Goal: Transaction & Acquisition: Book appointment/travel/reservation

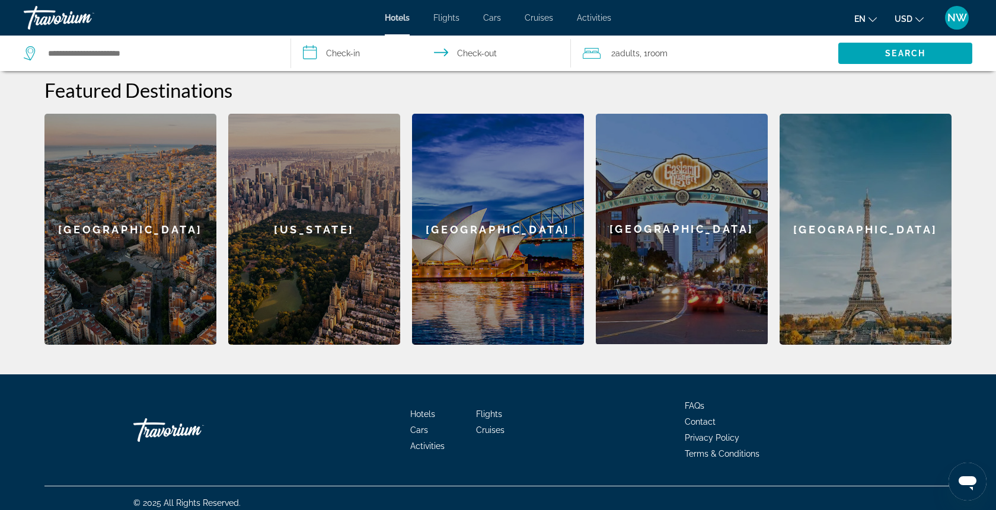
scroll to position [92, 0]
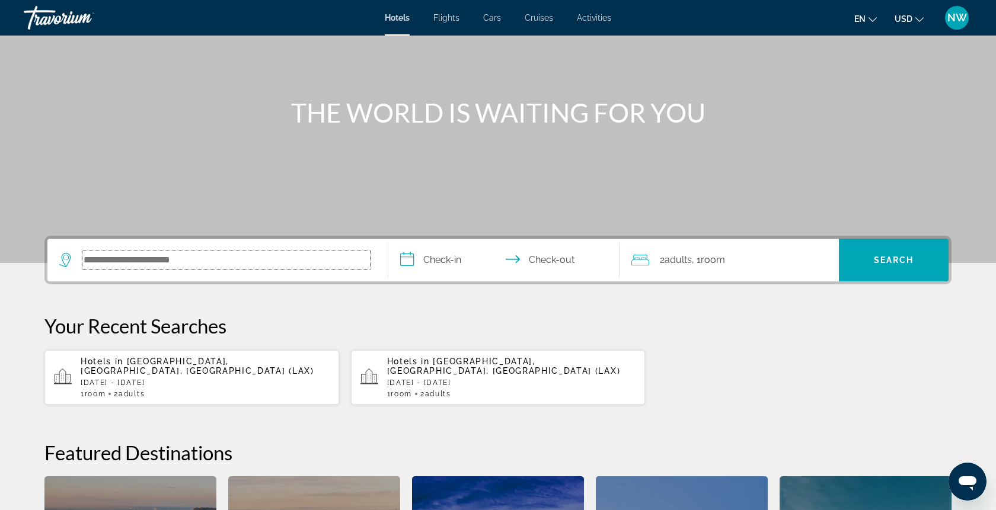
click at [340, 265] on input "Search hotel destination" at bounding box center [225, 260] width 287 height 18
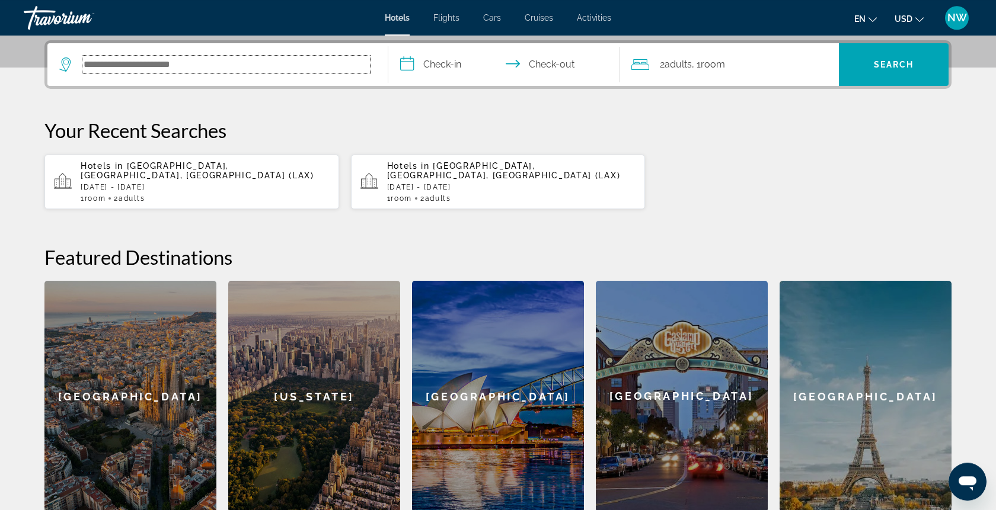
scroll to position [290, 0]
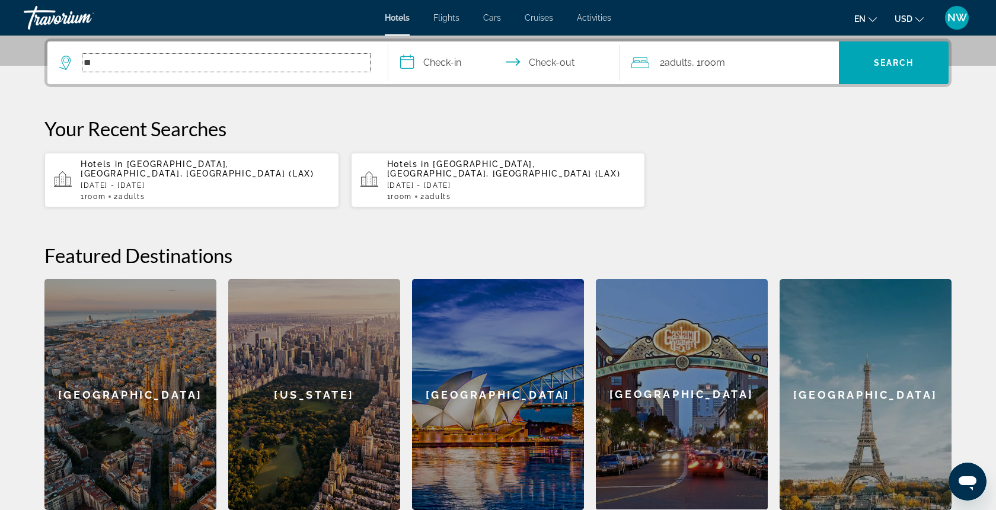
type input "*"
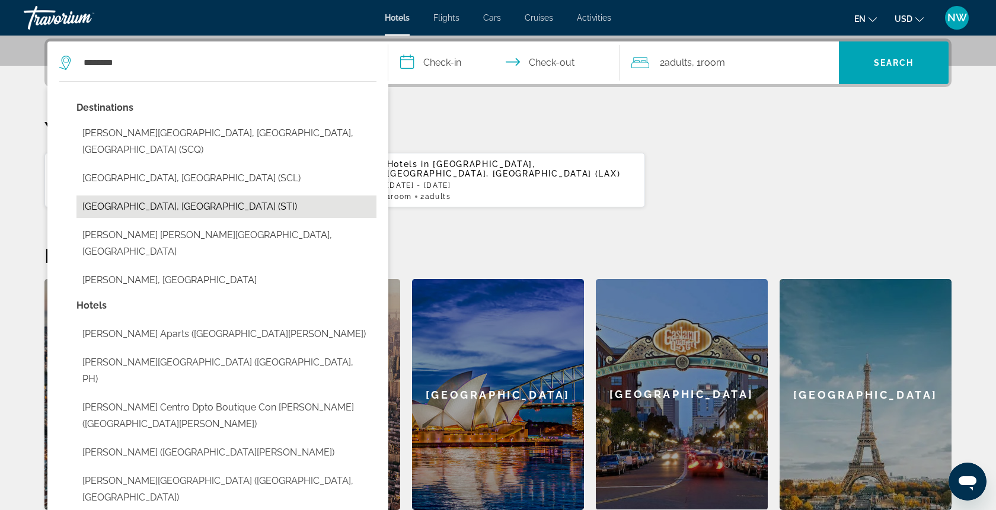
click at [223, 196] on button "[GEOGRAPHIC_DATA], [GEOGRAPHIC_DATA] (STI)" at bounding box center [226, 207] width 300 height 23
type input "**********"
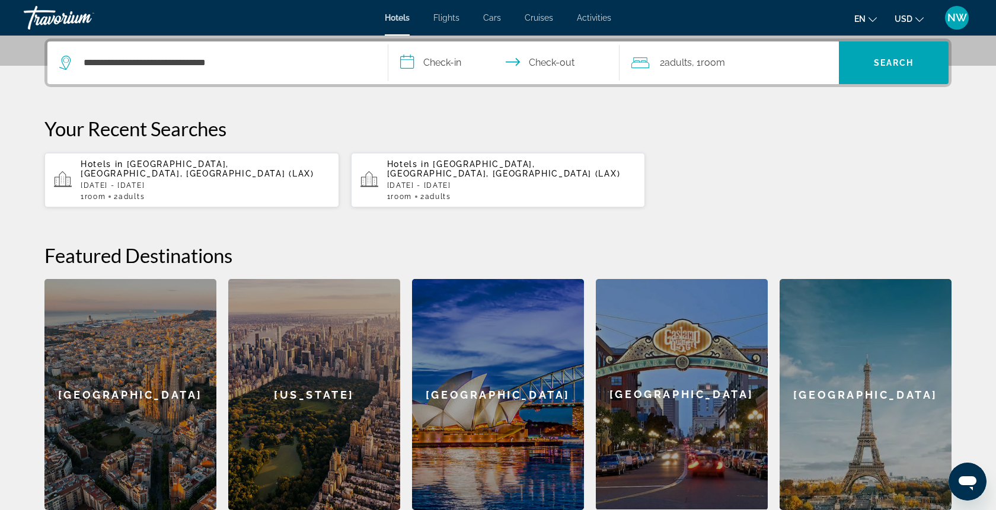
click at [452, 61] on input "**********" at bounding box center [506, 64] width 236 height 46
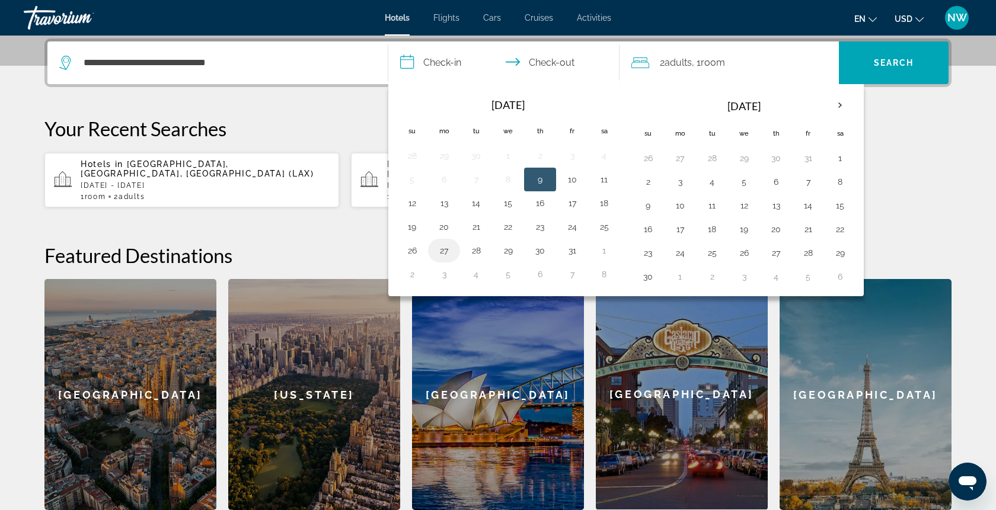
click at [446, 251] on button "27" at bounding box center [443, 250] width 19 height 17
click at [439, 58] on input "**********" at bounding box center [506, 64] width 236 height 46
click at [440, 244] on button "27" at bounding box center [443, 250] width 19 height 17
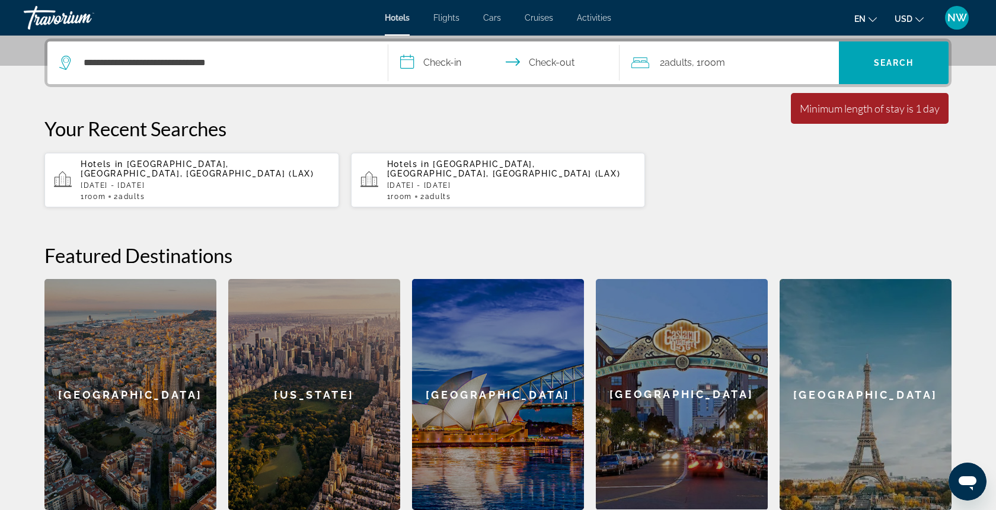
click at [455, 60] on input "**********" at bounding box center [506, 64] width 236 height 46
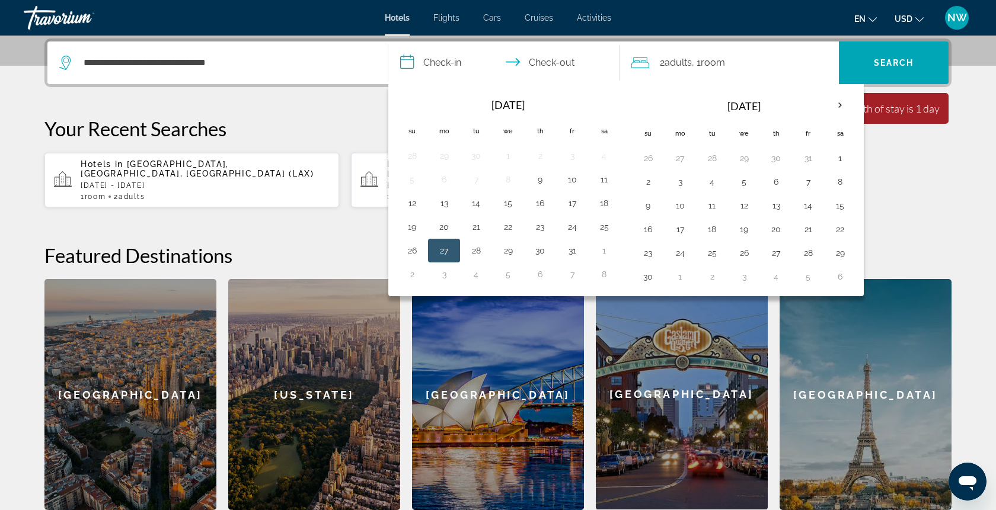
click at [441, 251] on button "27" at bounding box center [443, 250] width 19 height 17
click at [602, 251] on button "1" at bounding box center [603, 250] width 19 height 17
type input "**********"
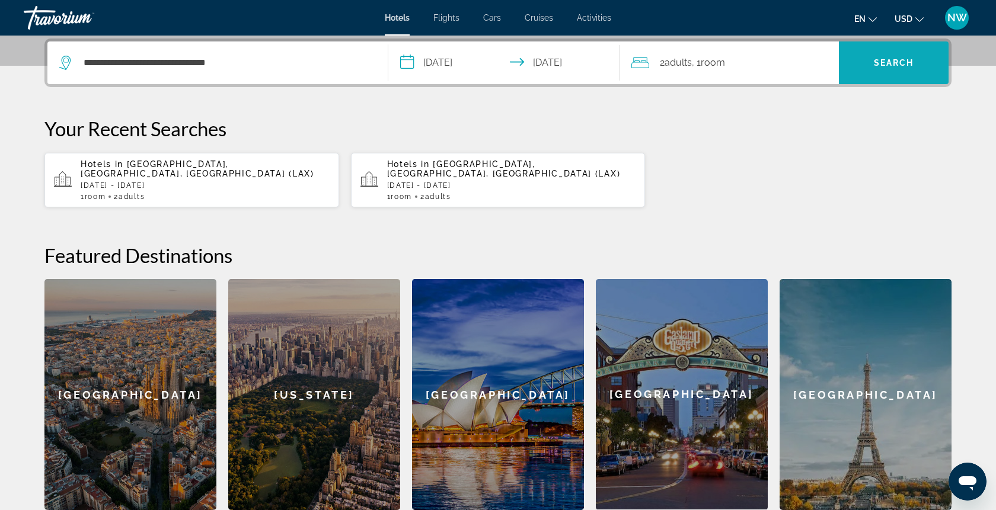
click at [901, 56] on span "Search" at bounding box center [894, 63] width 110 height 28
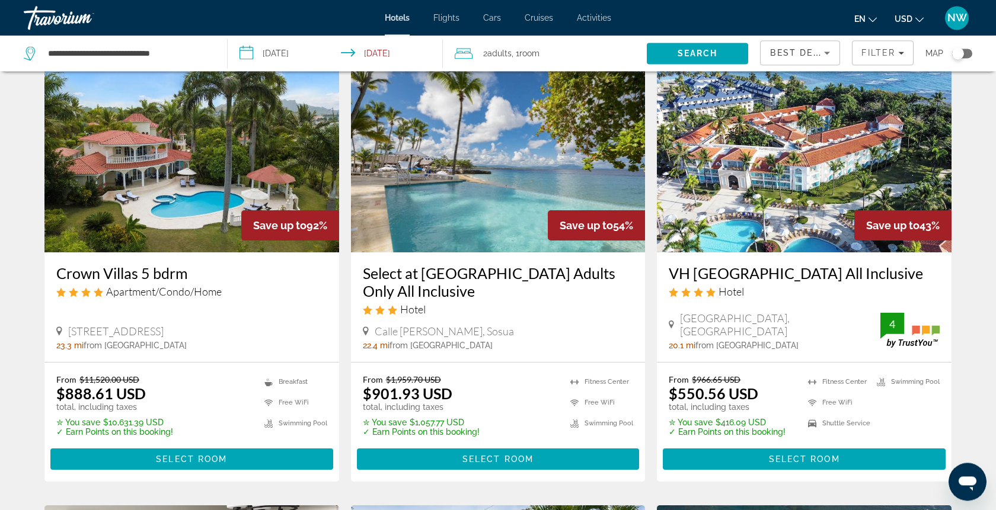
scroll to position [121, 0]
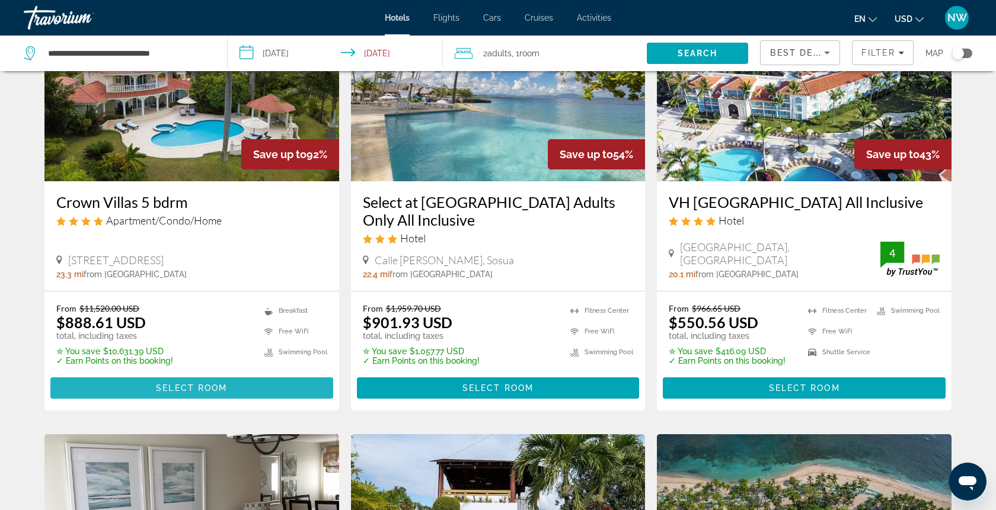
click at [204, 393] on span "Select Room" at bounding box center [191, 387] width 71 height 9
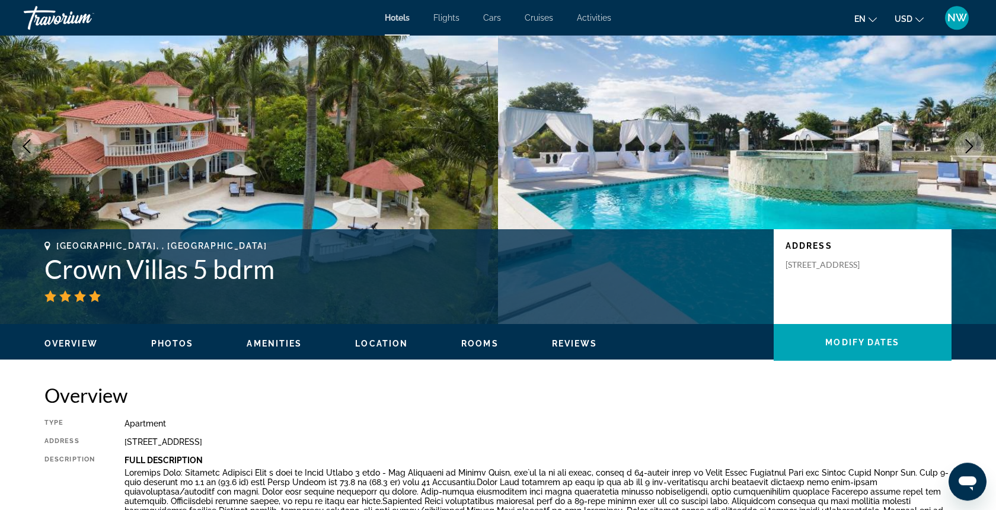
scroll to position [60, 0]
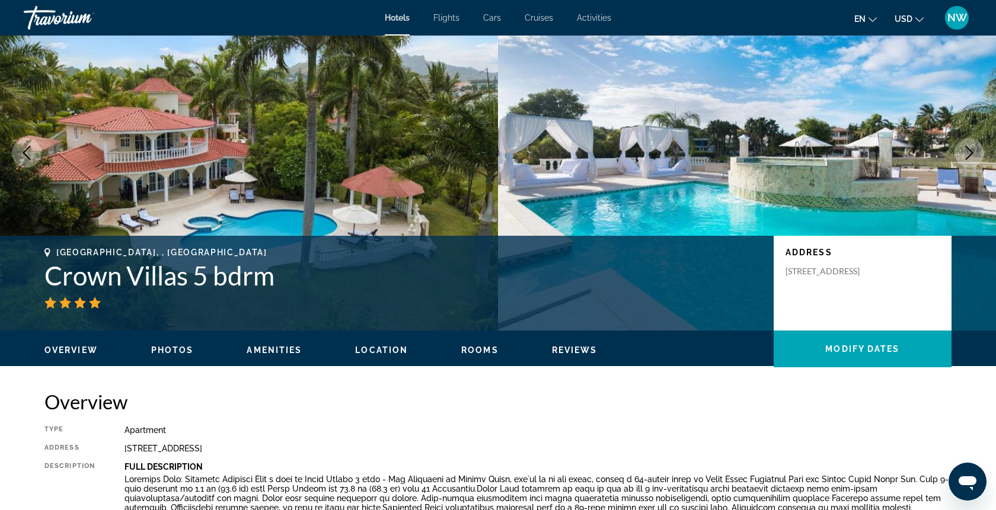
click at [968, 155] on icon "Next image" at bounding box center [969, 153] width 14 height 14
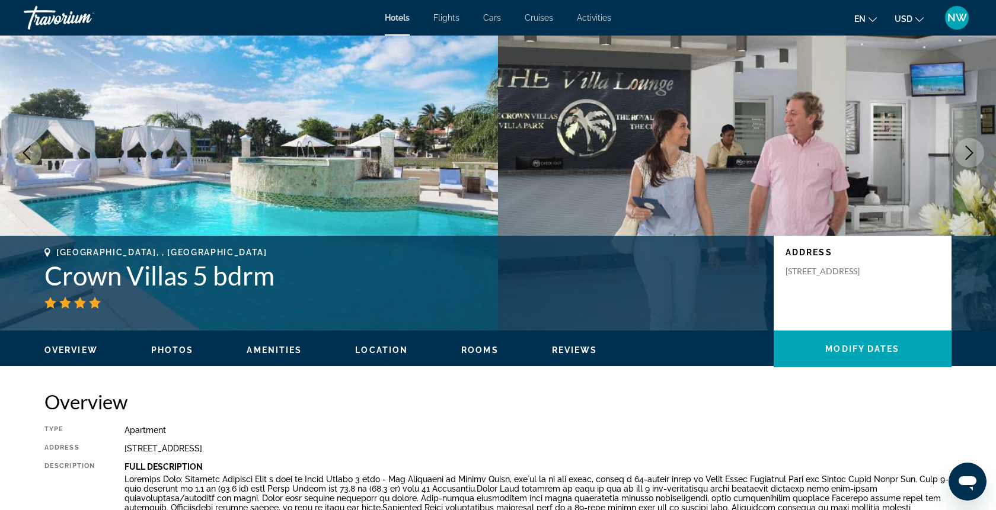
click at [180, 350] on span "Photos" at bounding box center [172, 350] width 43 height 9
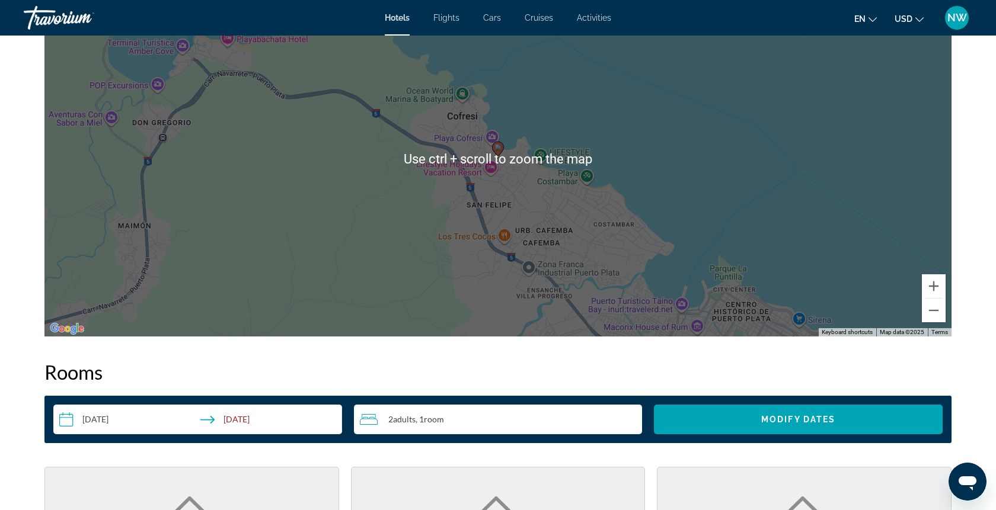
scroll to position [909, 0]
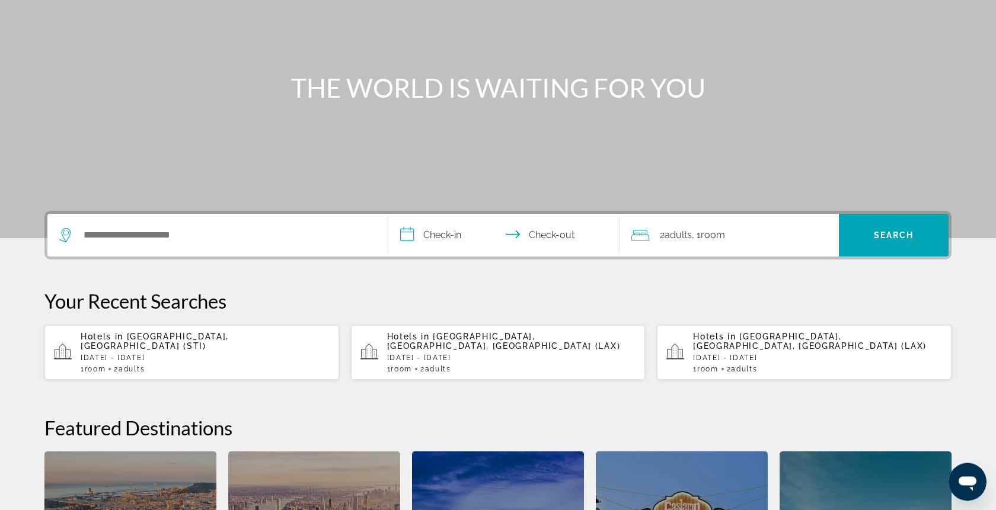
scroll to position [121, 0]
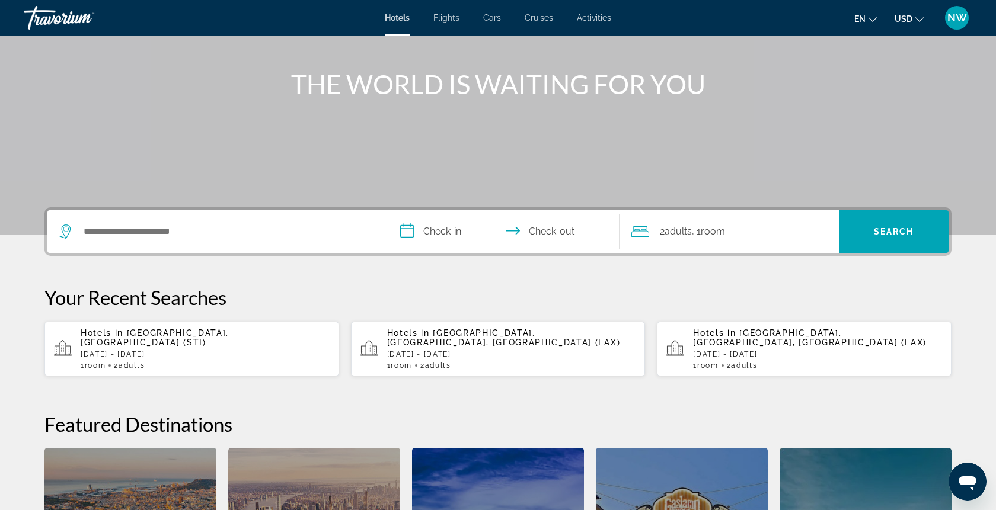
click at [510, 350] on p "[DATE] - [DATE]" at bounding box center [511, 354] width 249 height 8
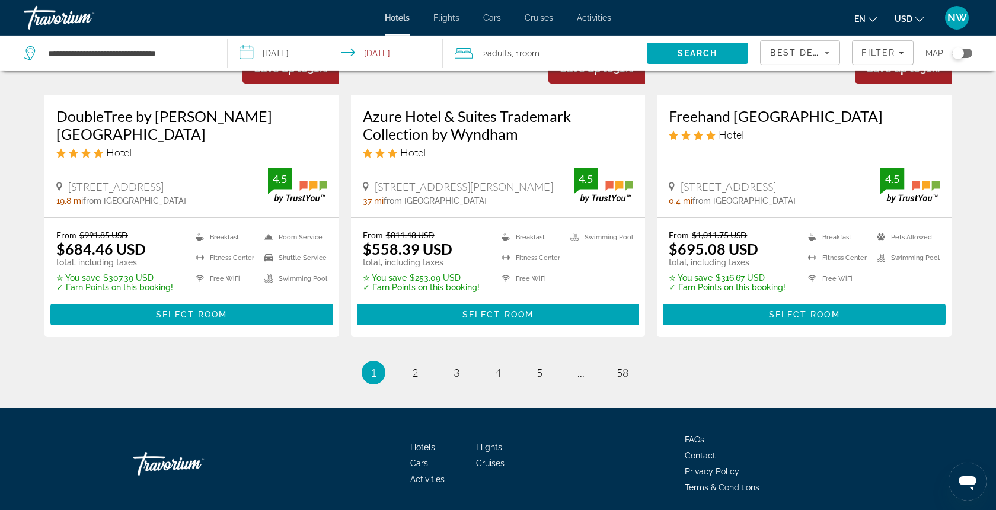
scroll to position [1572, 0]
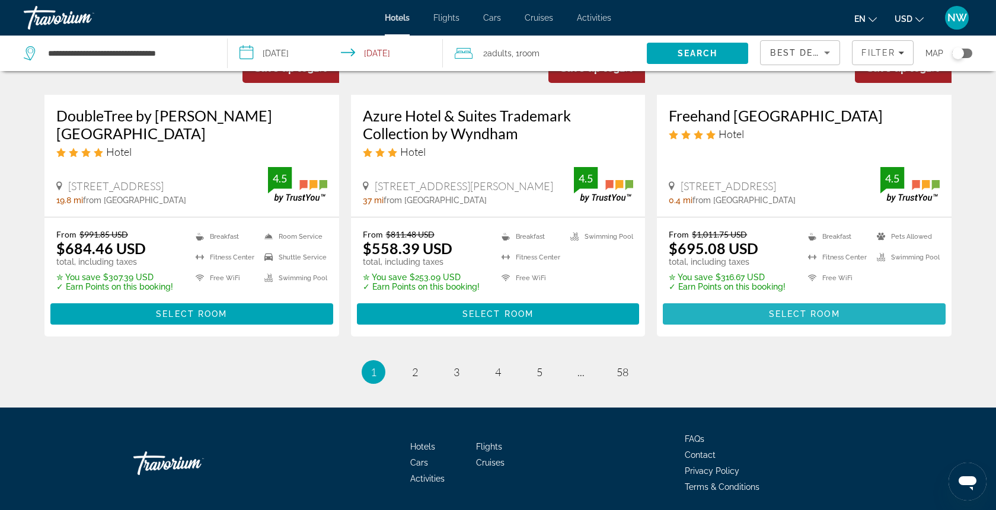
click at [814, 309] on span "Select Room" at bounding box center [804, 313] width 71 height 9
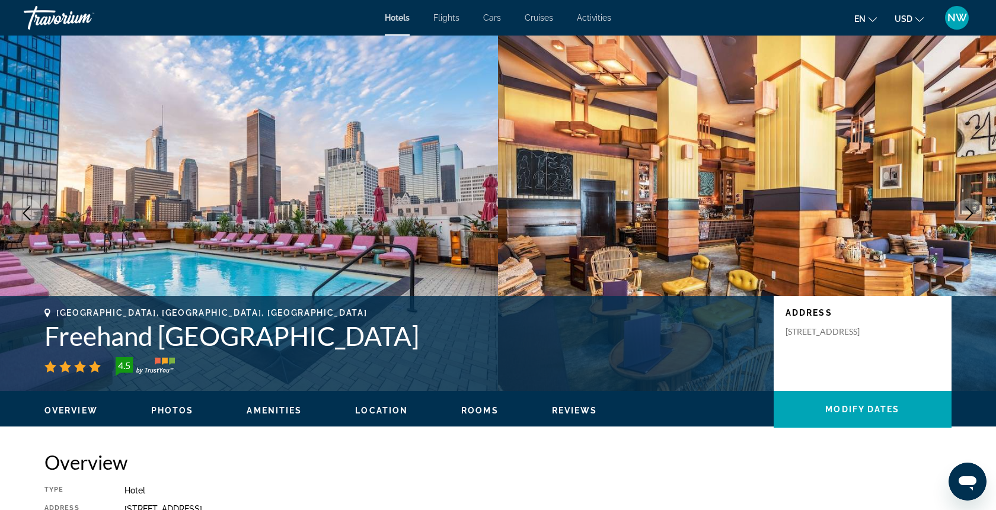
click at [178, 406] on span "Photos" at bounding box center [172, 410] width 43 height 9
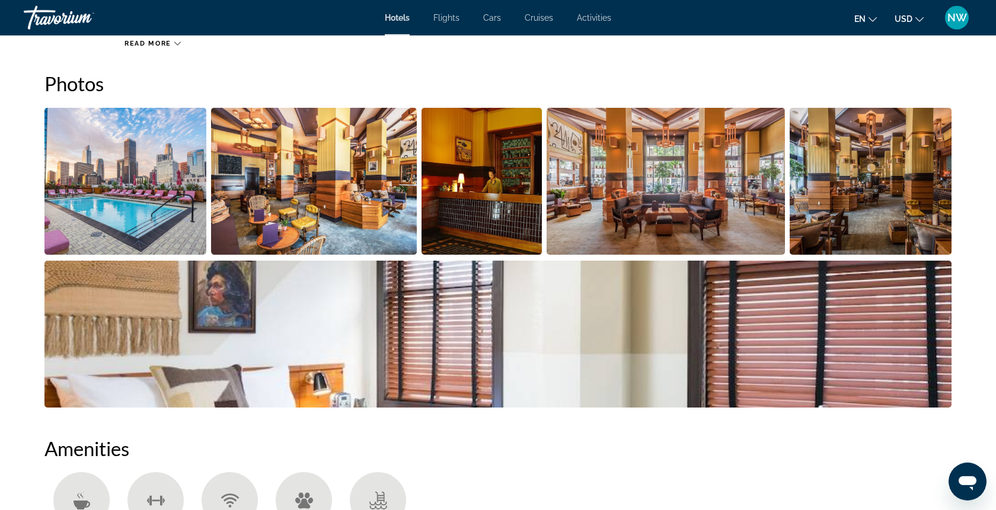
scroll to position [579, 0]
